Goal: Transaction & Acquisition: Purchase product/service

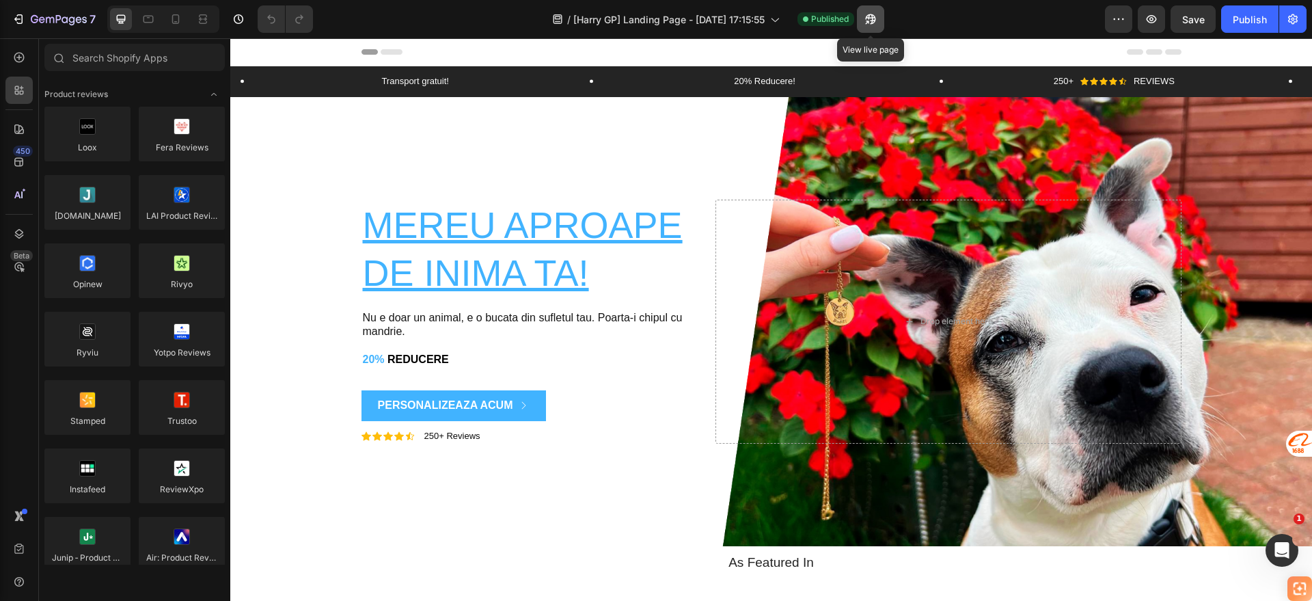
click at [877, 17] on icon "button" at bounding box center [871, 19] width 14 height 14
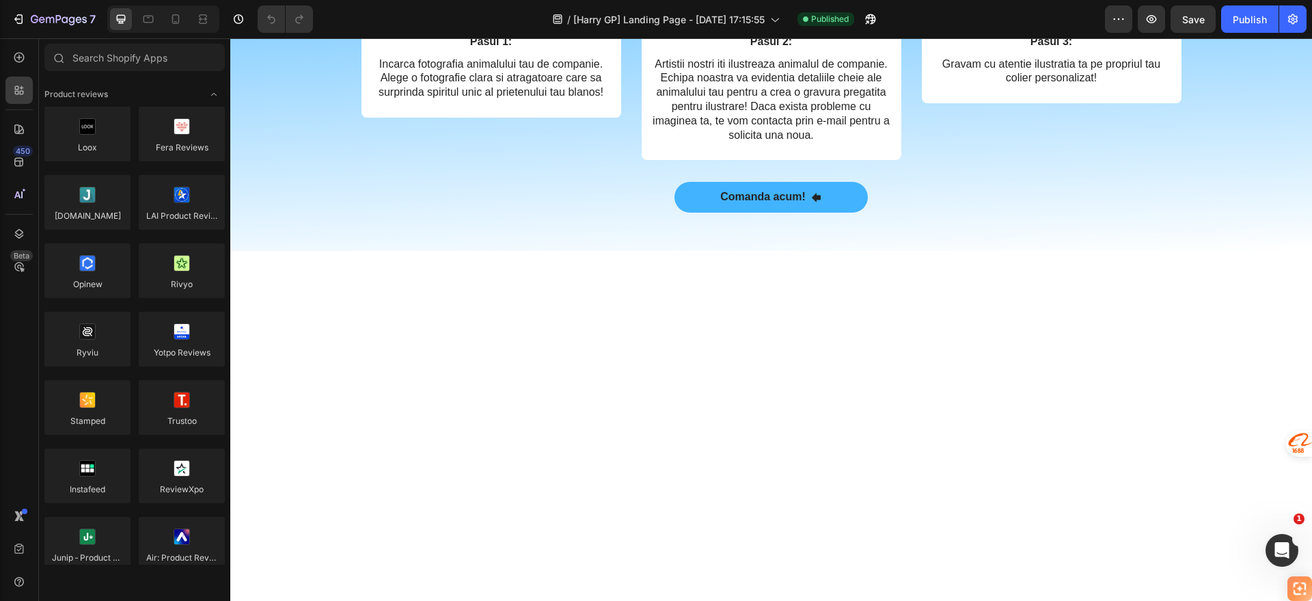
scroll to position [2221, 0]
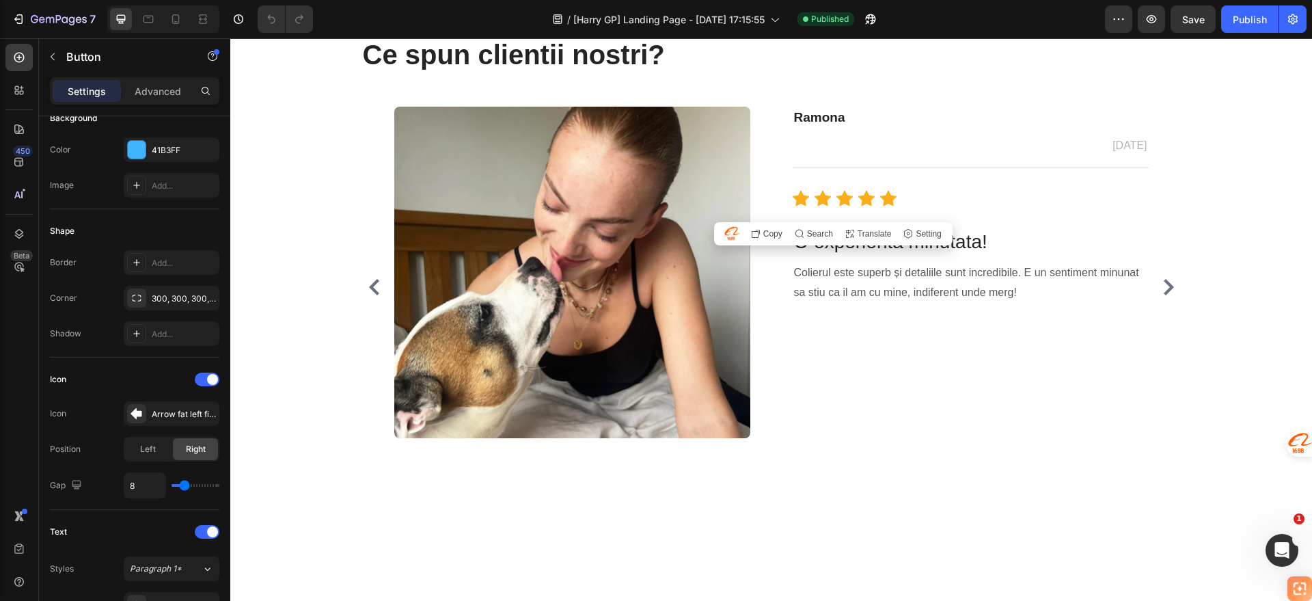
click at [620, 323] on div "Ce spun clientii nostri? Heading Image Ramona Text block Text block [DATE] Text…" at bounding box center [771, 251] width 1082 height 541
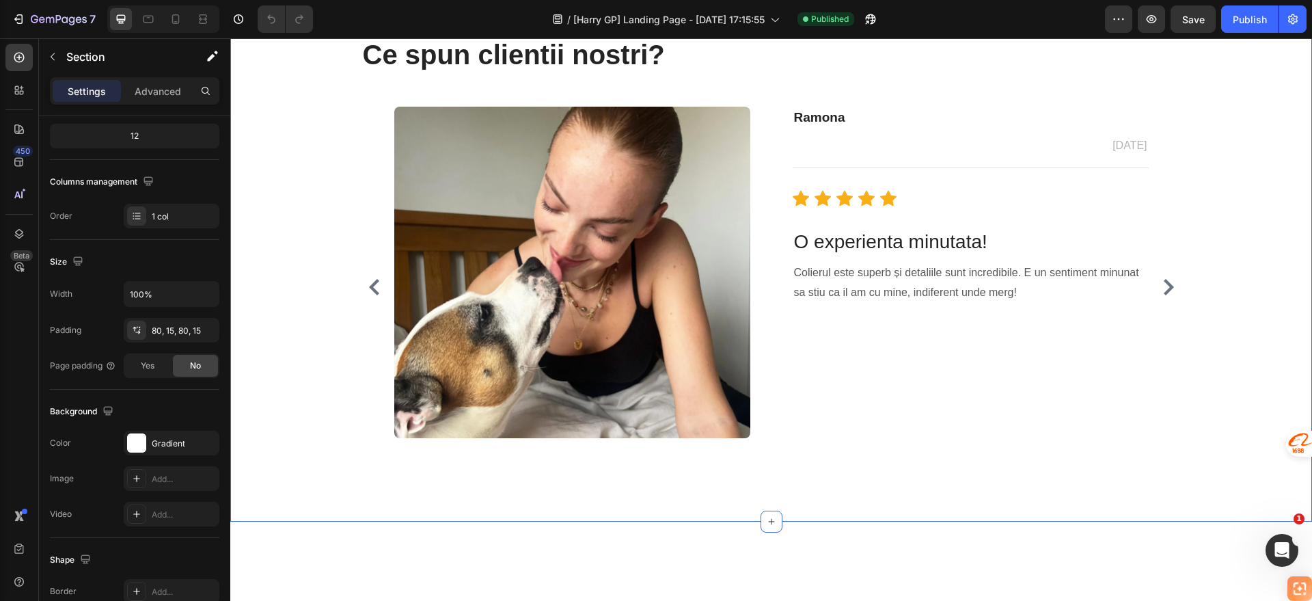
scroll to position [0, 0]
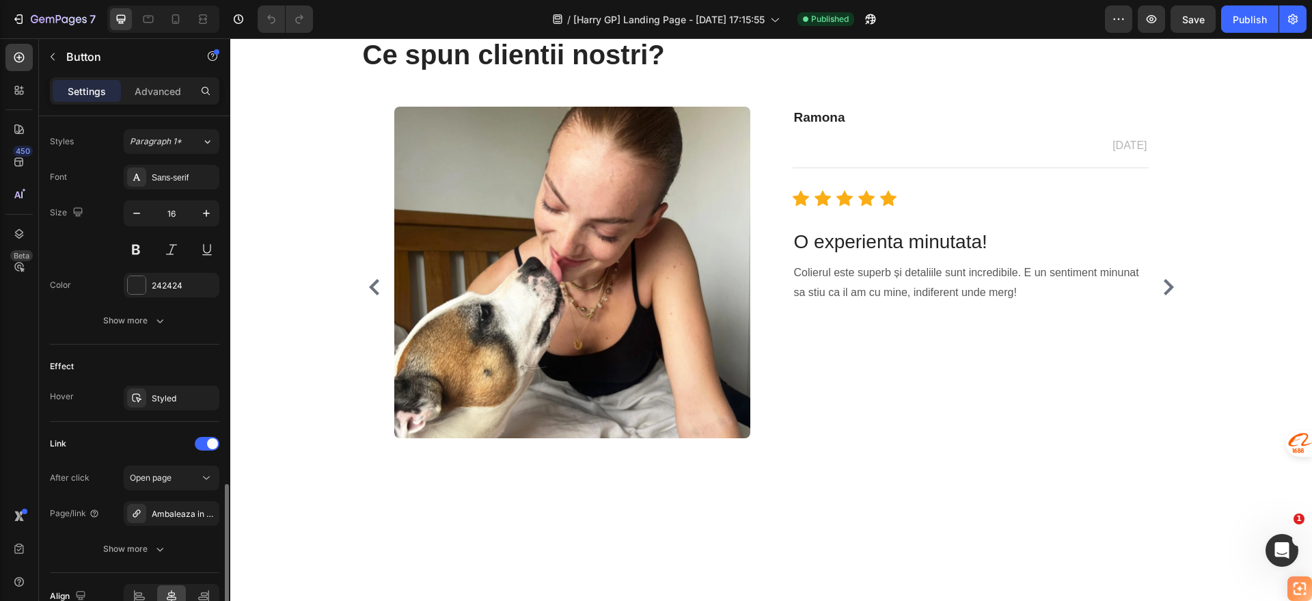
scroll to position [671, 0]
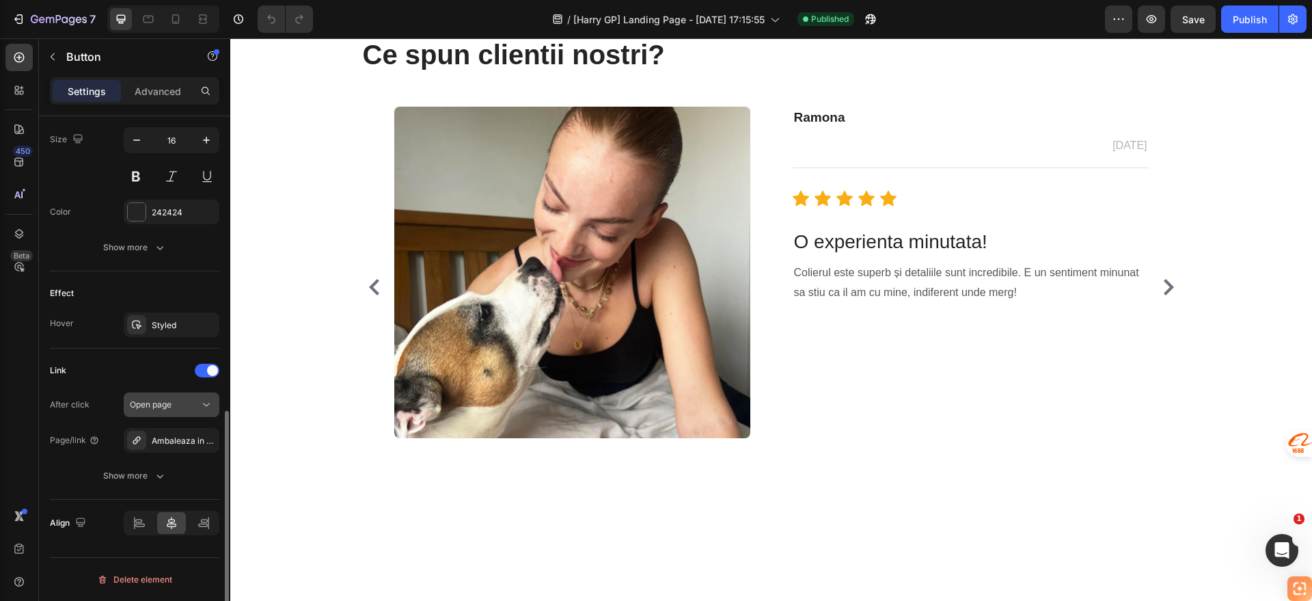
click at [166, 416] on button "Open page" at bounding box center [172, 404] width 96 height 25
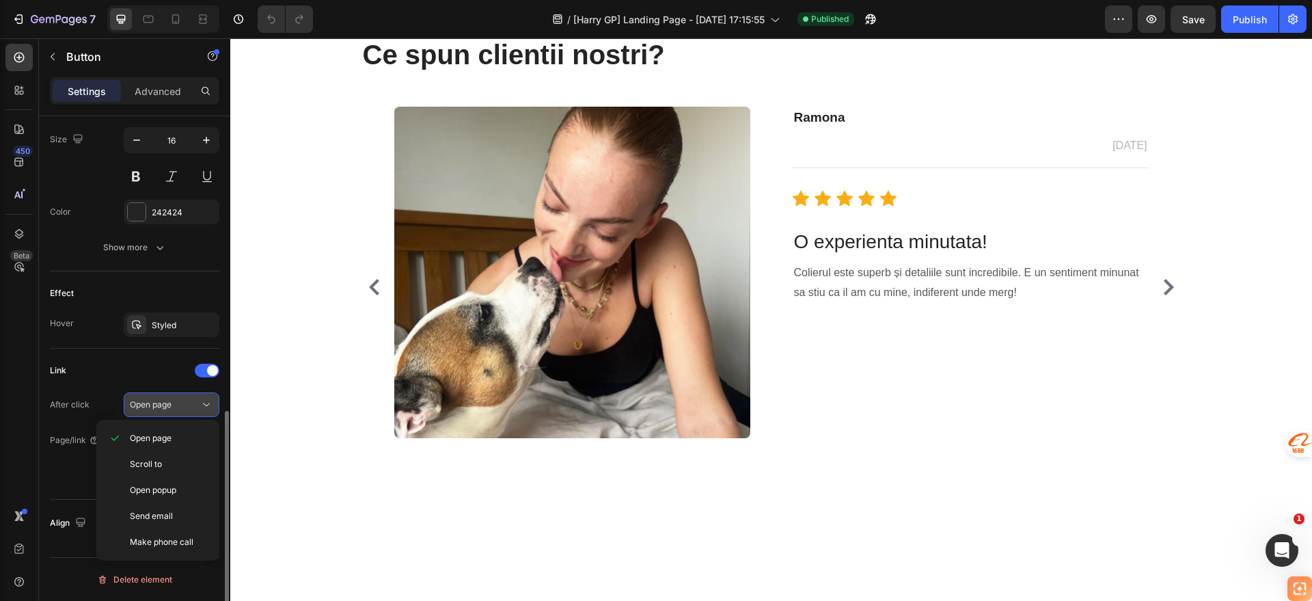
click at [165, 411] on button "Open page" at bounding box center [172, 404] width 96 height 25
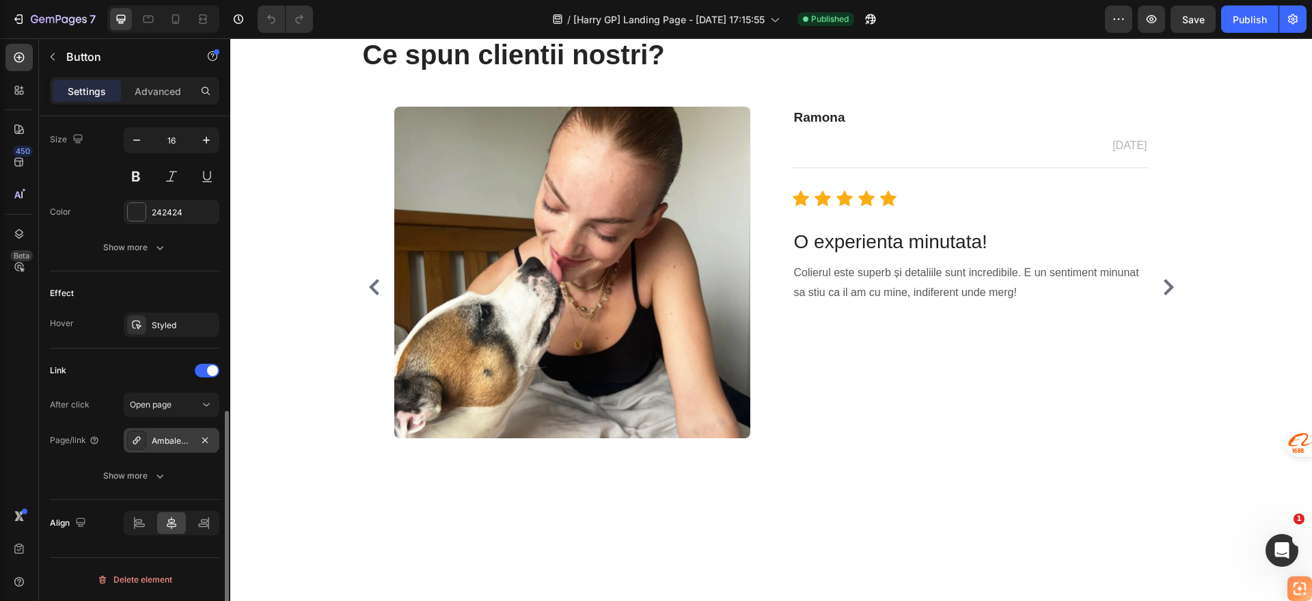
click at [165, 439] on div "Ambaleaza in cadou!" at bounding box center [172, 441] width 40 height 12
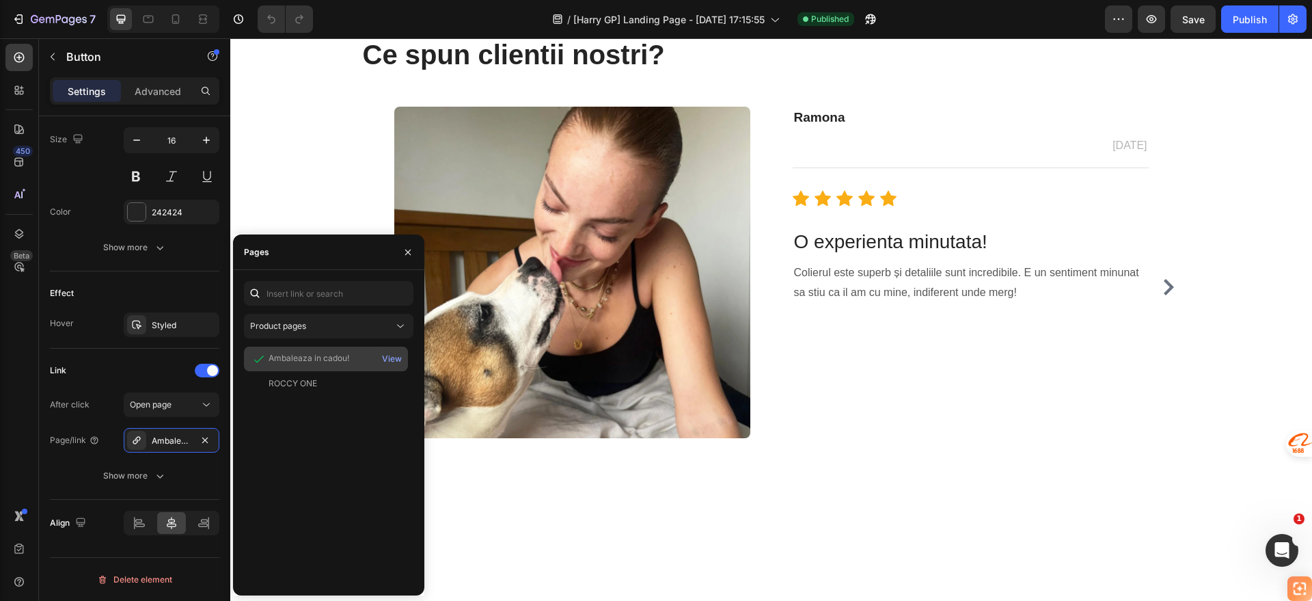
click at [317, 371] on div "Ambaleaza in cadou! View" at bounding box center [326, 383] width 164 height 25
click at [383, 362] on div "View" at bounding box center [392, 359] width 20 height 12
